Goal: Subscribe to service/newsletter

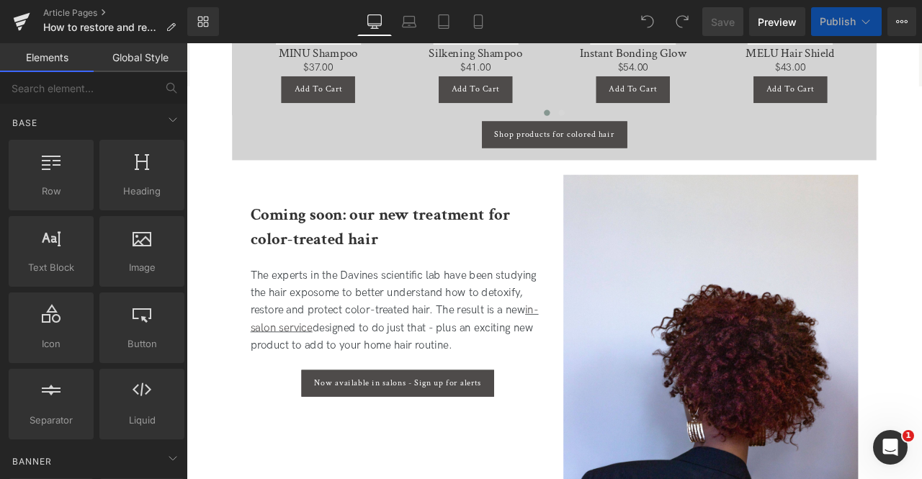
scroll to position [2615, 0]
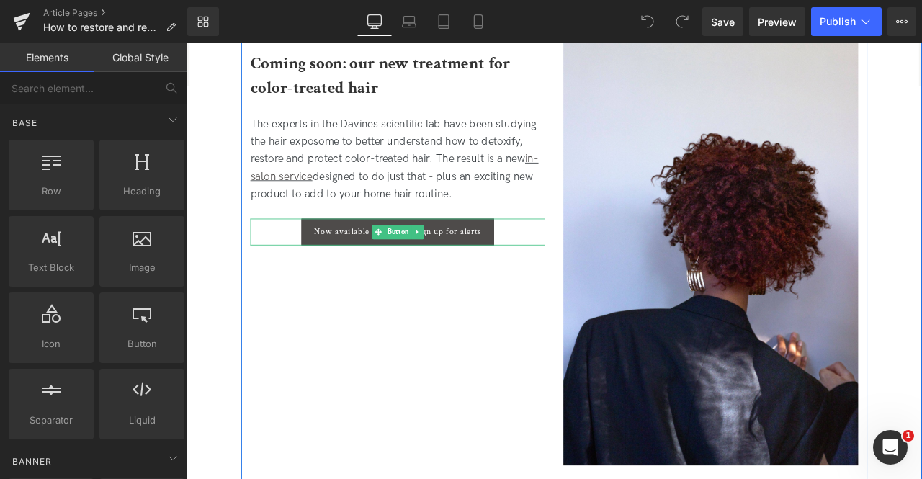
click at [264, 263] on div "Now available in salons - Sign up for alerts" at bounding box center [436, 267] width 349 height 32
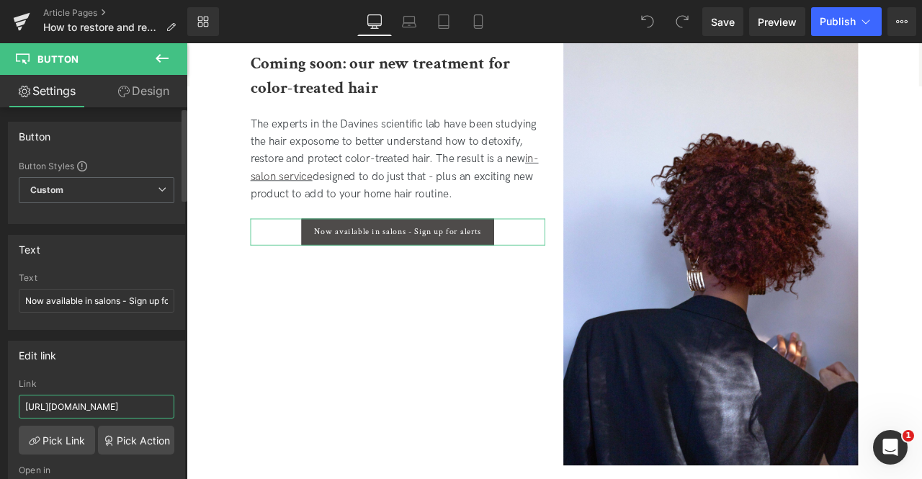
click at [39, 404] on input "[URL][DOMAIN_NAME]" at bounding box center [97, 407] width 156 height 24
